Goal: Answer question/provide support: Answer question/provide support

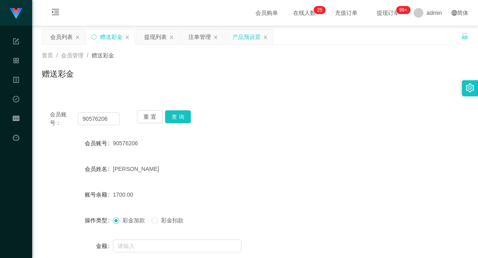
click at [237, 37] on div "产品预设置" at bounding box center [247, 36] width 28 height 15
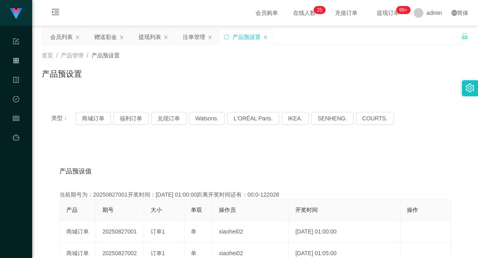
click at [88, 126] on div "类型： 商城订单 福利订单 兑现订单 Watsons. L'ORÉAL Paris. IKEA. [GEOGRAPHIC_DATA]. COURTS." at bounding box center [255, 118] width 427 height 32
click at [94, 117] on button "商城订单" at bounding box center [93, 118] width 35 height 13
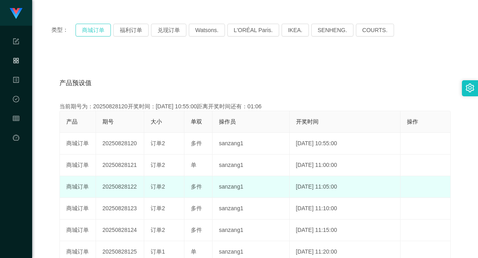
scroll to position [89, 0]
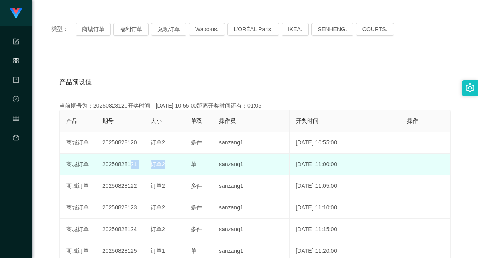
drag, startPoint x: 127, startPoint y: 165, endPoint x: 188, endPoint y: 163, distance: 61.1
click at [188, 163] on tr "商城订单 20250828121 订单2 单 sanzang1 [DATE] 11:00:00 编 辑 限制投注" at bounding box center [255, 165] width 391 height 22
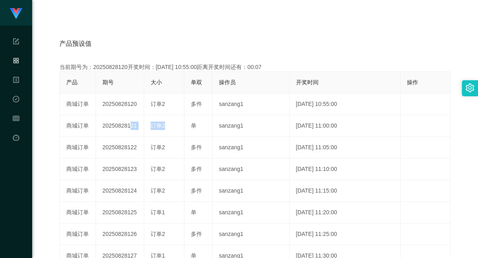
scroll to position [134, 0]
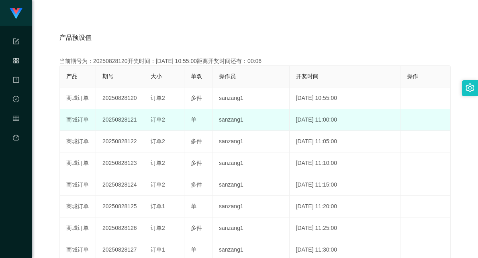
click at [108, 123] on td "20250828121" at bounding box center [120, 120] width 48 height 22
click at [110, 121] on td "20250828121" at bounding box center [120, 120] width 48 height 22
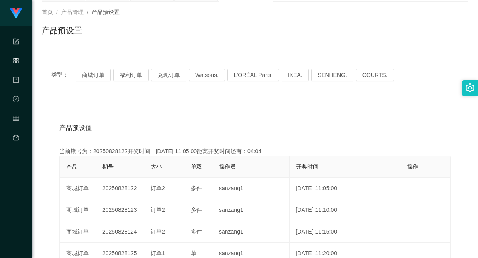
scroll to position [0, 0]
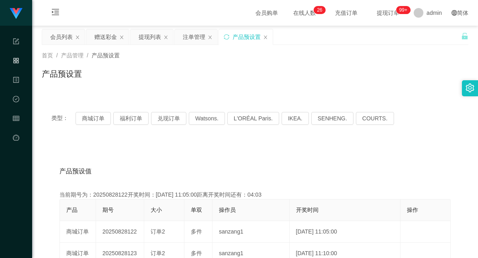
drag, startPoint x: 110, startPoint y: 30, endPoint x: 118, endPoint y: 49, distance: 20.6
click at [110, 30] on div "赠送彩金" at bounding box center [105, 36] width 22 height 15
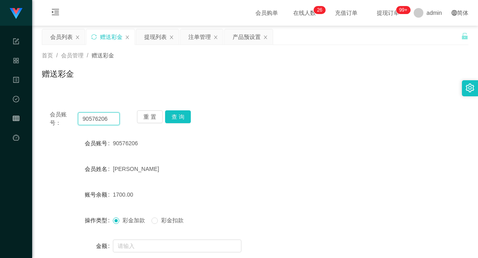
drag, startPoint x: 110, startPoint y: 120, endPoint x: 37, endPoint y: 117, distance: 72.8
click at [37, 117] on main "关闭左侧 关闭右侧 关闭其它 刷新页面 会员列表 赠送彩金 提现列表 注单管理 产品预设置 首页 / 会员管理 / 赠送彩金 / 赠送彩金 会员账号： 905…" at bounding box center [255, 162] width 446 height 272
paste input "81281107"
click at [177, 115] on button "查 询" at bounding box center [178, 116] width 26 height 13
drag, startPoint x: 112, startPoint y: 117, endPoint x: 47, endPoint y: 112, distance: 65.7
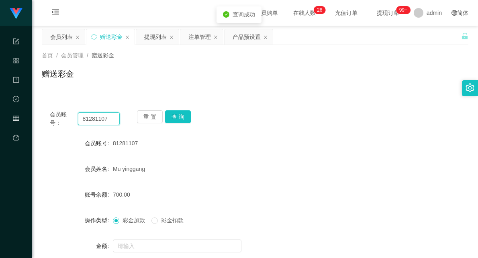
click at [47, 112] on div "会员账号： 81281107 重 置 查 询" at bounding box center [255, 118] width 427 height 17
paste input "lhongxing"
click at [181, 114] on button "查 询" at bounding box center [178, 116] width 26 height 13
drag, startPoint x: 110, startPoint y: 120, endPoint x: 49, endPoint y: 114, distance: 62.2
click at [49, 114] on div "会员账号： lhongxing 重 置 查 询" at bounding box center [255, 118] width 427 height 17
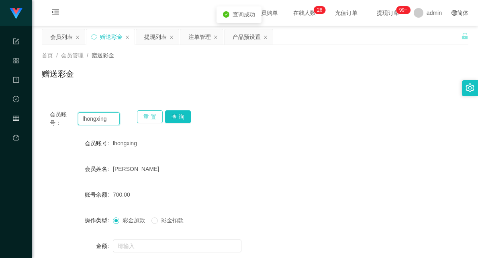
paste input "Weih213"
type input "Weih213"
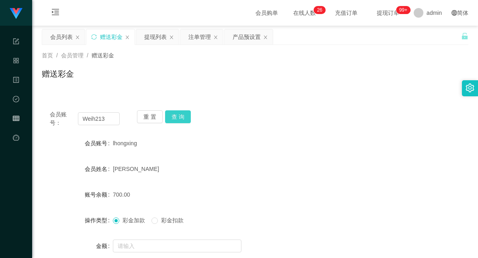
click at [178, 114] on button "查 询" at bounding box center [178, 116] width 26 height 13
